Goal: Complete application form

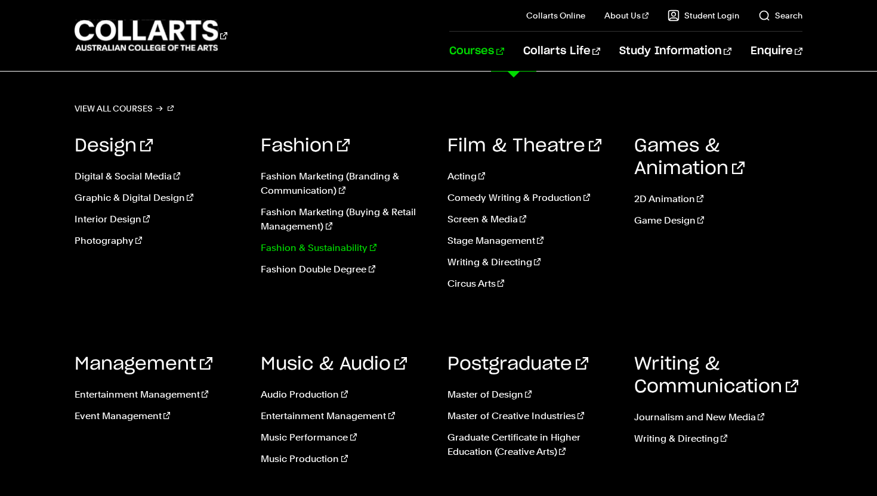
scroll to position [70, 0]
click at [279, 441] on link "Music Performance" at bounding box center [345, 438] width 169 height 14
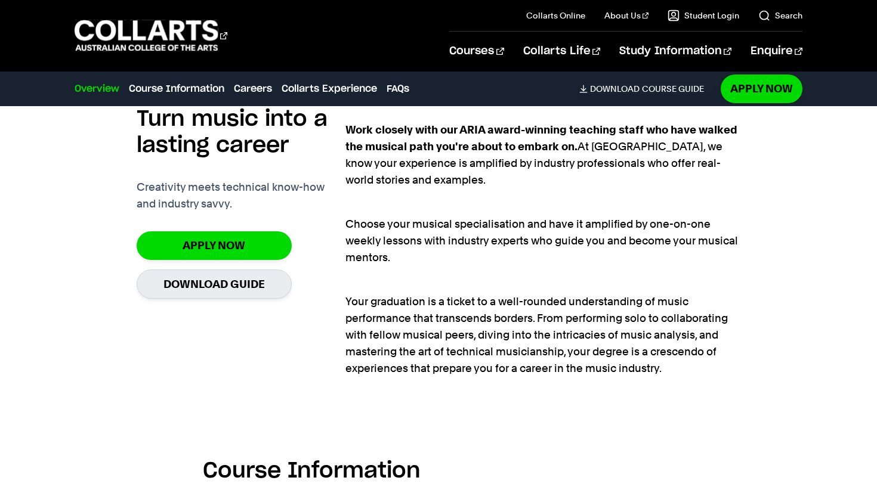
scroll to position [786, 0]
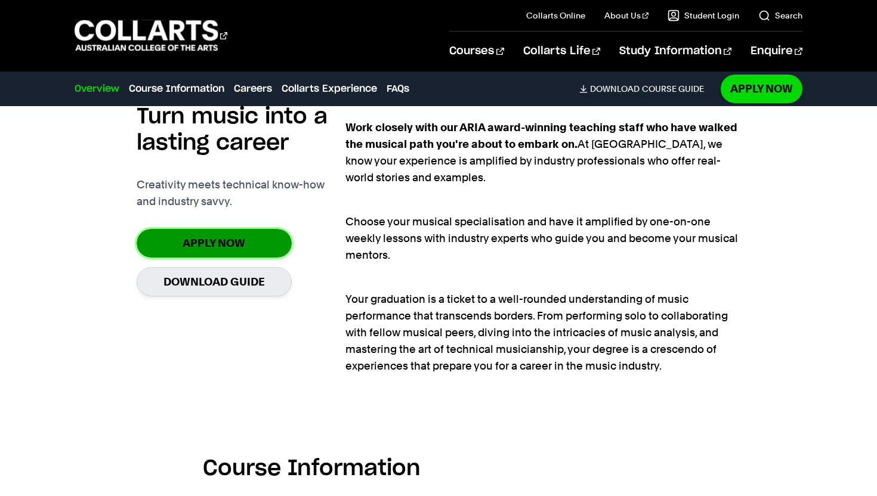
click at [256, 249] on link "Apply Now" at bounding box center [214, 243] width 155 height 28
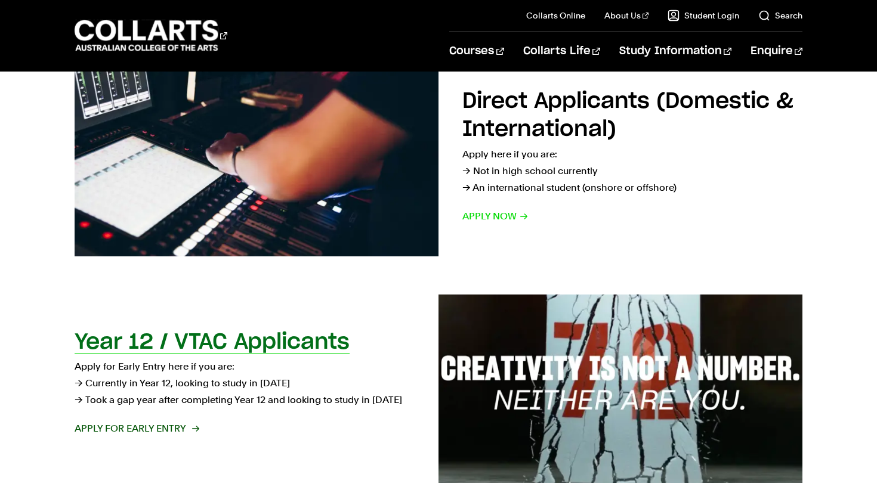
scroll to position [226, 0]
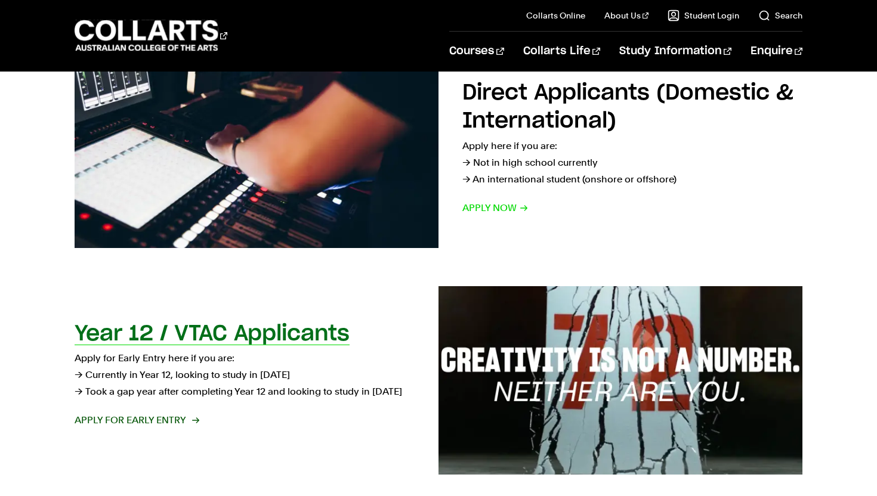
click at [205, 334] on h2 "Year 12 / VTAC Applicants" at bounding box center [212, 333] width 275 height 21
